Goal: Book appointment/travel/reservation

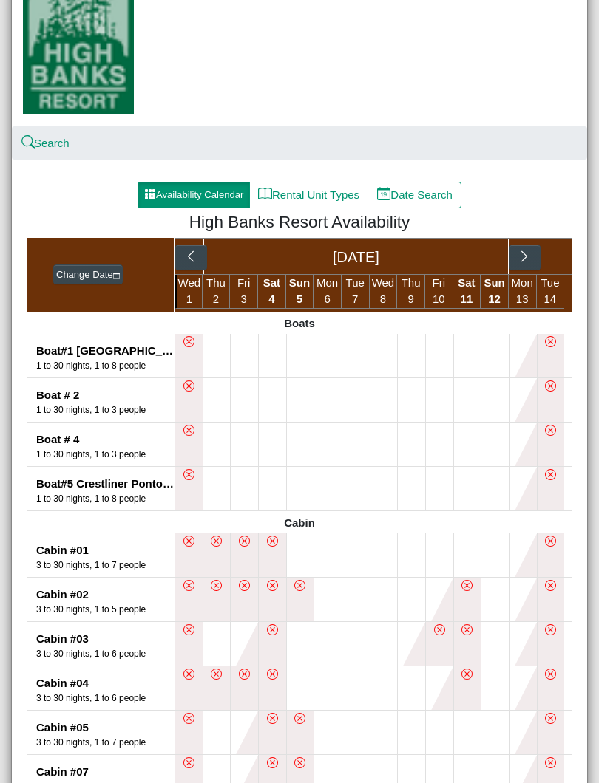
scroll to position [135, 0]
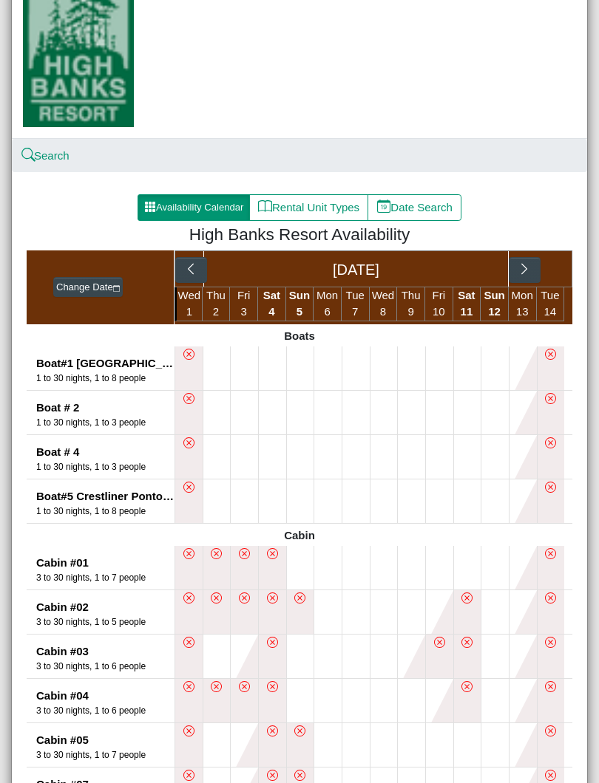
click at [522, 268] on icon "chevron right" at bounding box center [524, 269] width 14 height 14
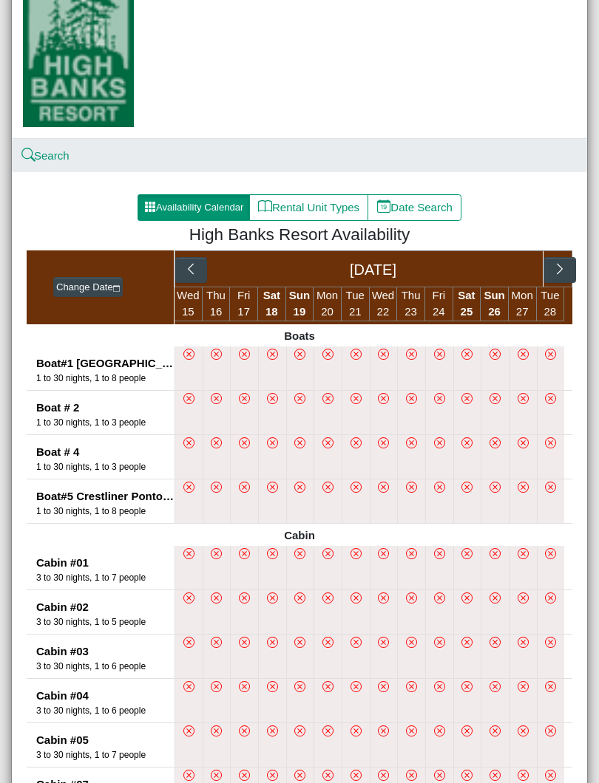
click at [559, 262] on icon "chevron right" at bounding box center [560, 269] width 14 height 14
click at [102, 285] on button "Change Date" at bounding box center [87, 287] width 69 height 21
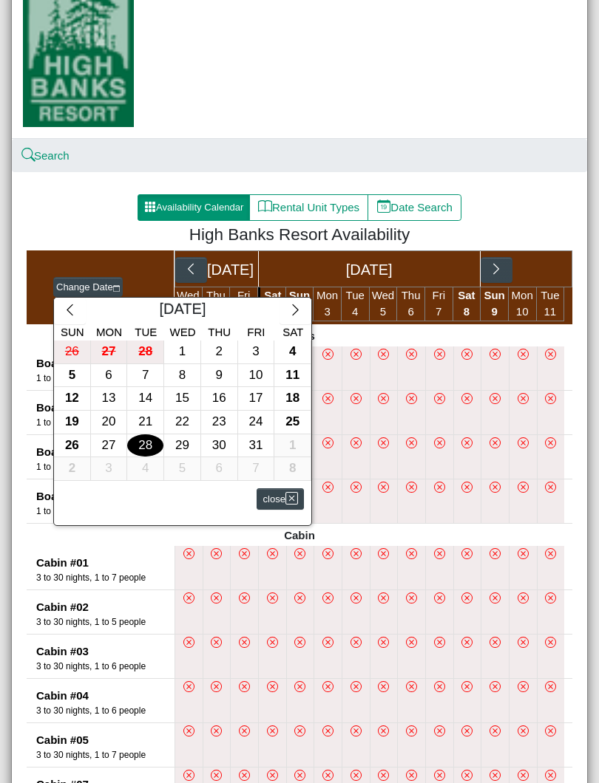
click at [290, 308] on icon "chevron right" at bounding box center [295, 310] width 14 height 14
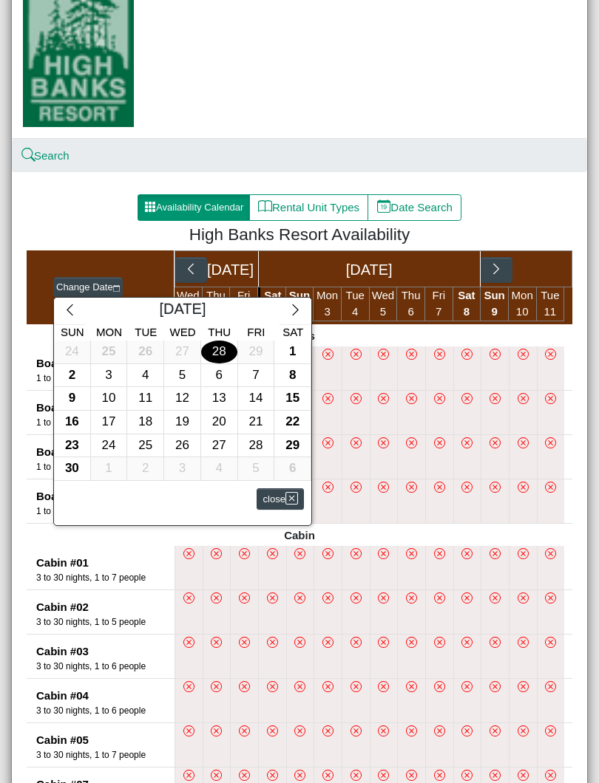
click at [292, 303] on icon "chevron right" at bounding box center [295, 310] width 14 height 14
click at [290, 305] on icon "chevron right" at bounding box center [295, 310] width 14 height 14
click at [292, 302] on button "button" at bounding box center [295, 311] width 32 height 27
click at [293, 300] on button "button" at bounding box center [295, 311] width 32 height 27
click at [290, 303] on icon "chevron right" at bounding box center [295, 310] width 14 height 14
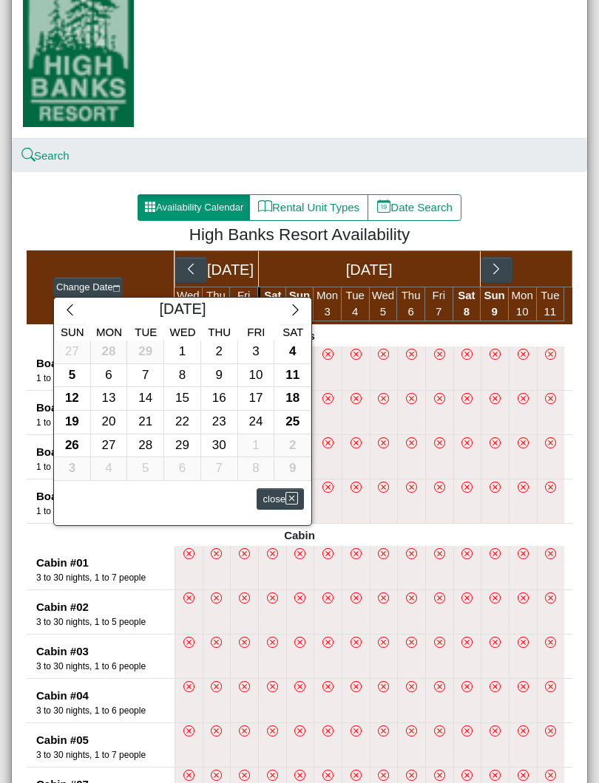
click at [294, 307] on icon "chevron right" at bounding box center [295, 310] width 14 height 14
click at [295, 306] on icon "chevron right" at bounding box center [295, 309] width 6 height 11
click at [292, 350] on div "6" at bounding box center [292, 352] width 36 height 23
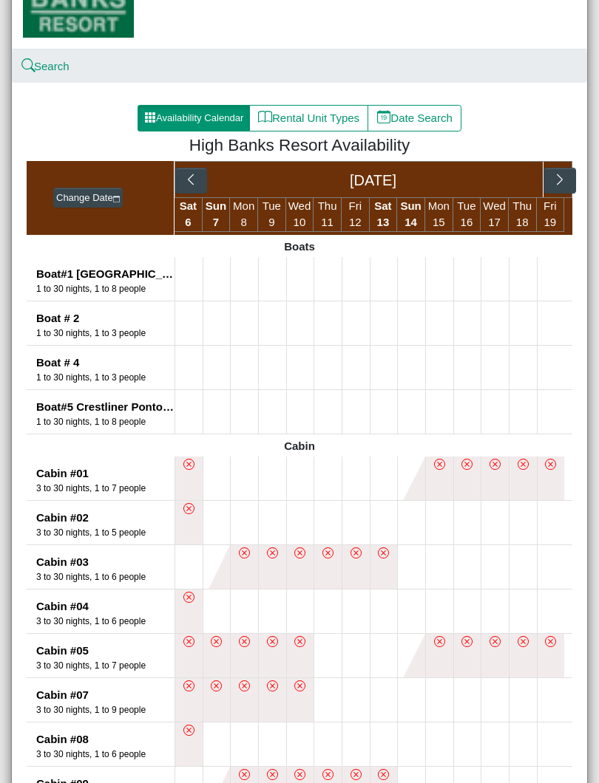
scroll to position [223, 0]
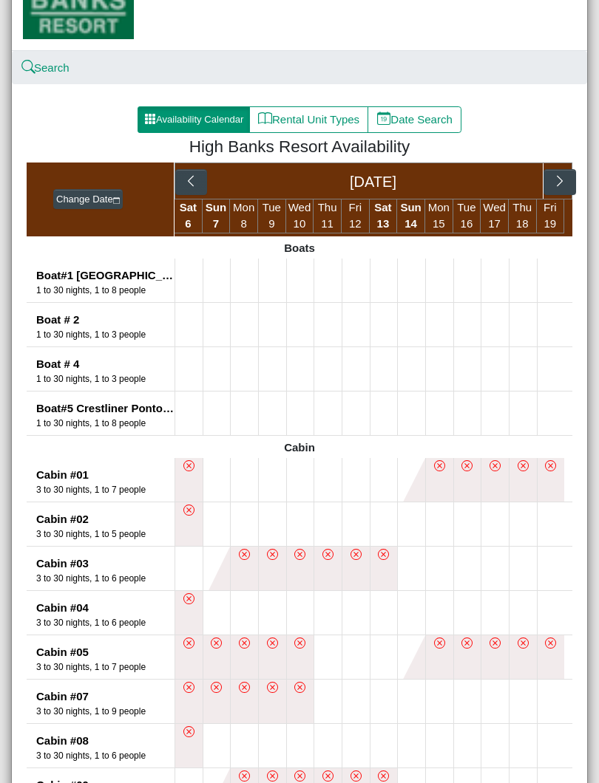
click at [558, 183] on icon "chevron right" at bounding box center [560, 181] width 14 height 14
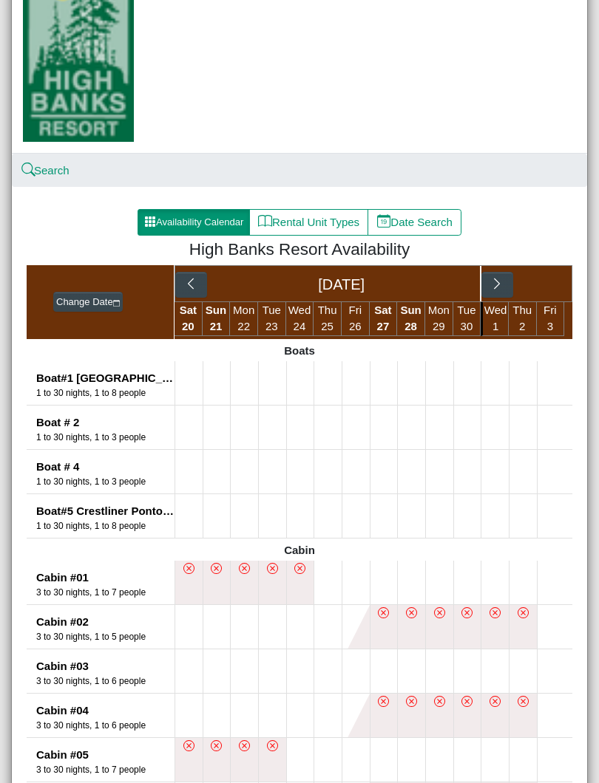
scroll to position [119, 0]
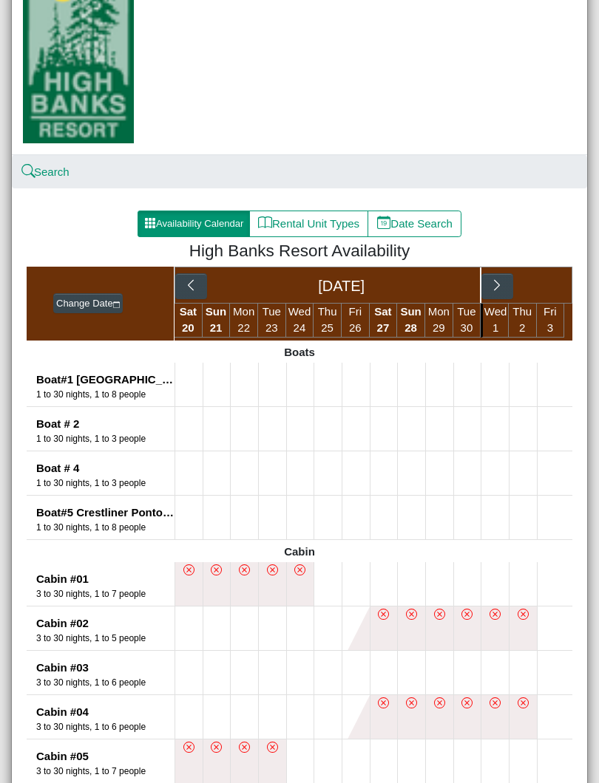
click at [499, 281] on icon "chevron right" at bounding box center [497, 286] width 14 height 14
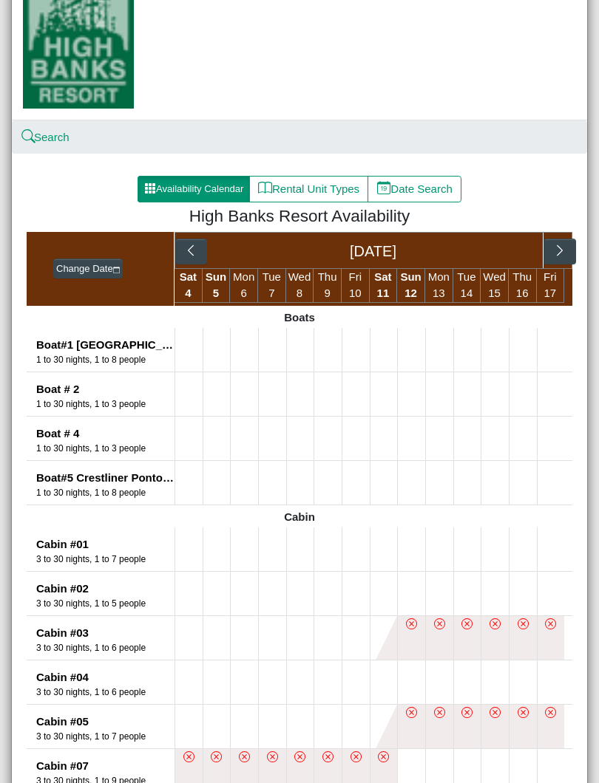
scroll to position [137, 0]
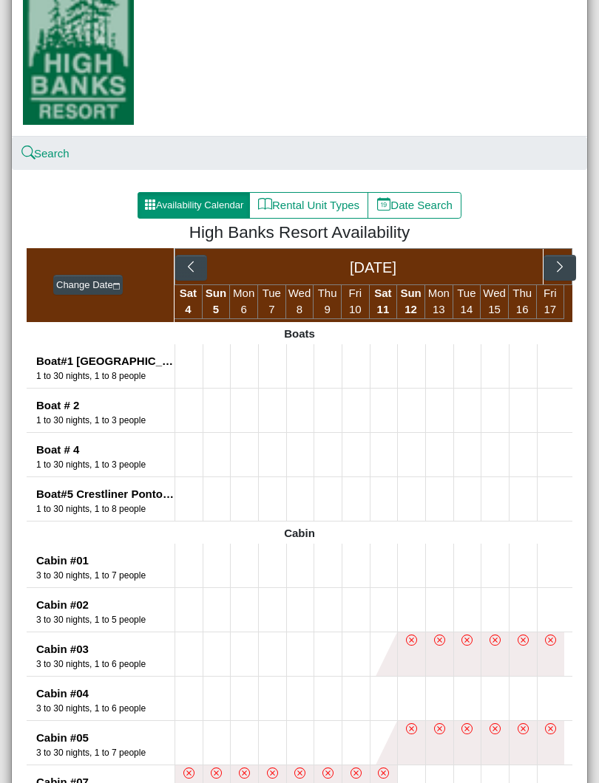
click at [193, 265] on icon "chevron left" at bounding box center [191, 267] width 14 height 14
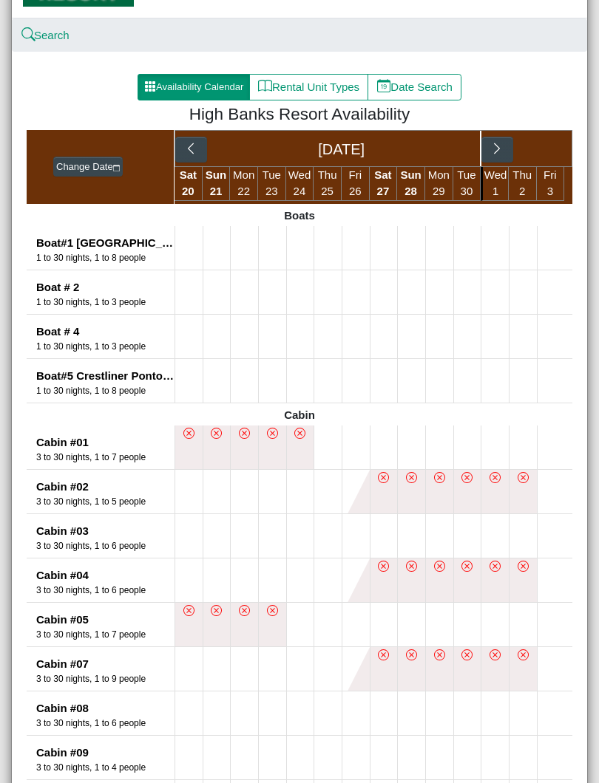
scroll to position [254, 0]
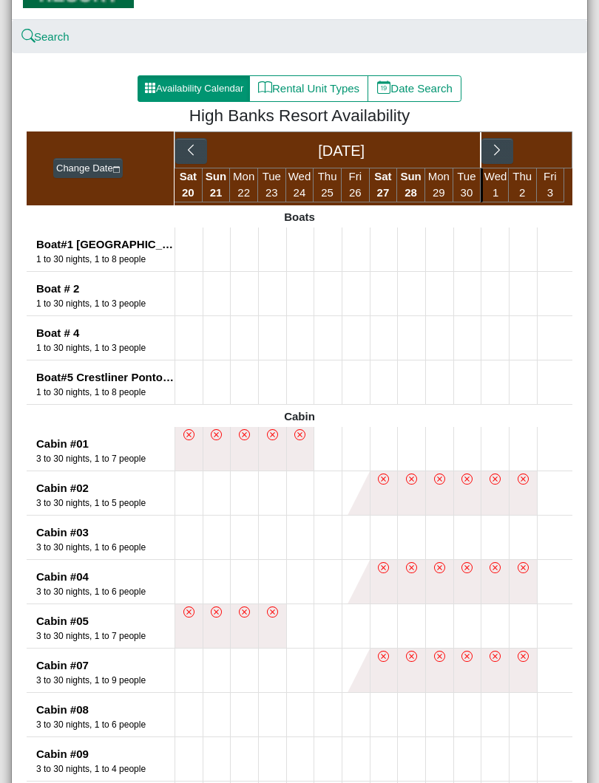
click at [494, 151] on icon "chevron right" at bounding box center [497, 150] width 14 height 14
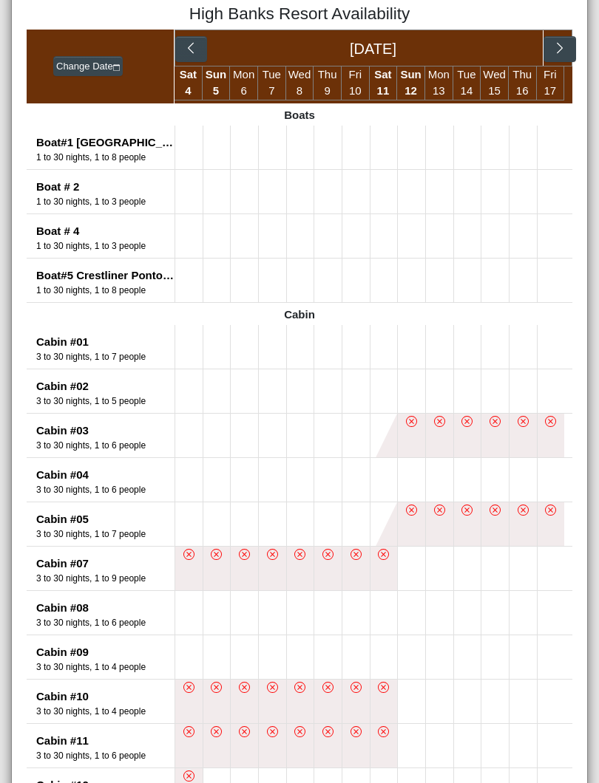
scroll to position [348, 0]
